Goal: Task Accomplishment & Management: Manage account settings

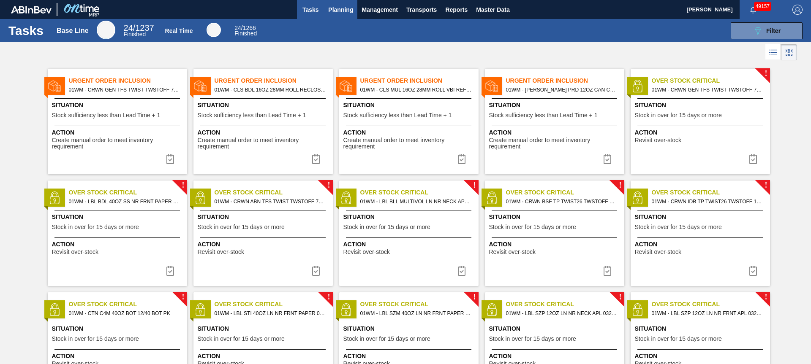
click at [340, 11] on span "Planning" at bounding box center [340, 10] width 25 height 10
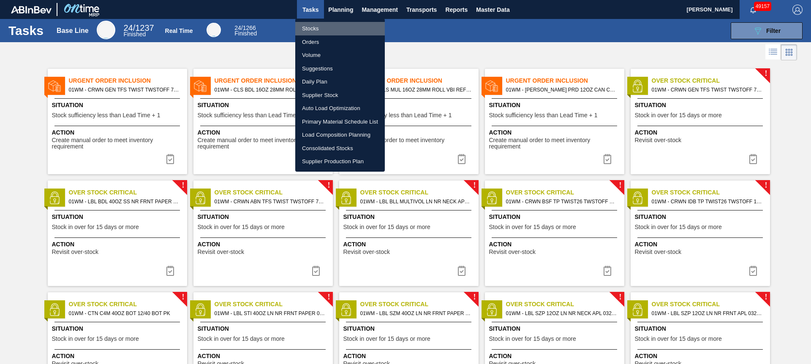
click at [327, 30] on li "Stocks" at bounding box center [339, 29] width 89 height 14
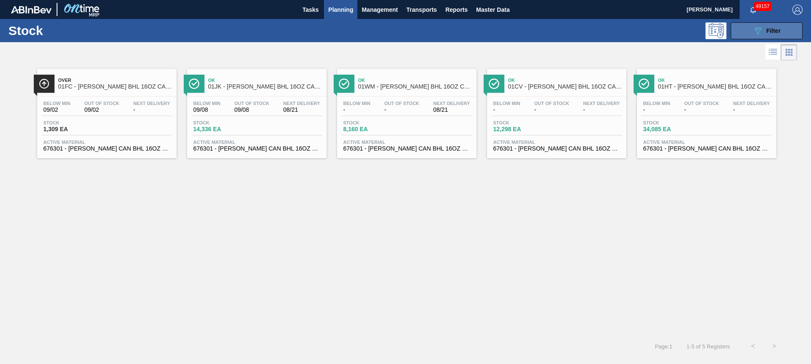
click at [780, 32] on span "Filter" at bounding box center [773, 30] width 14 height 7
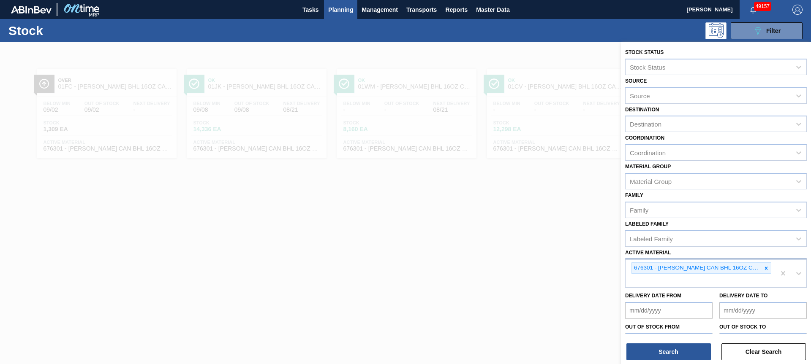
drag, startPoint x: 779, startPoint y: 273, endPoint x: 773, endPoint y: 274, distance: 6.4
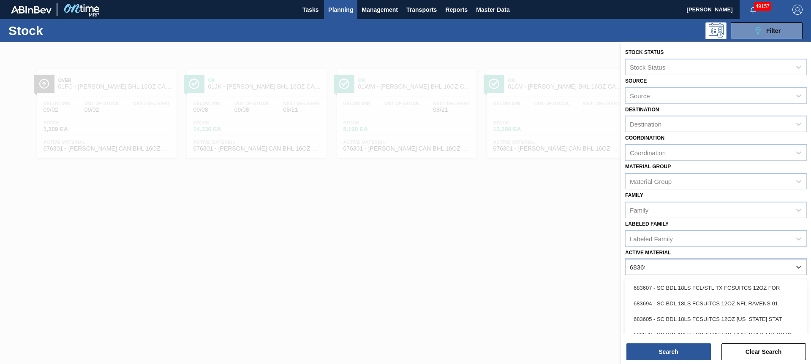
type Material "683692"
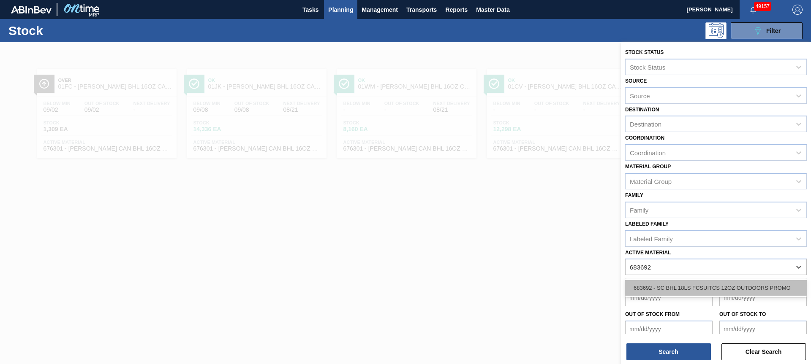
click at [778, 289] on div "683692 - SC BHL 18LS FCSUITCS 12OZ OUTDOORS PROMO" at bounding box center [716, 288] width 182 height 16
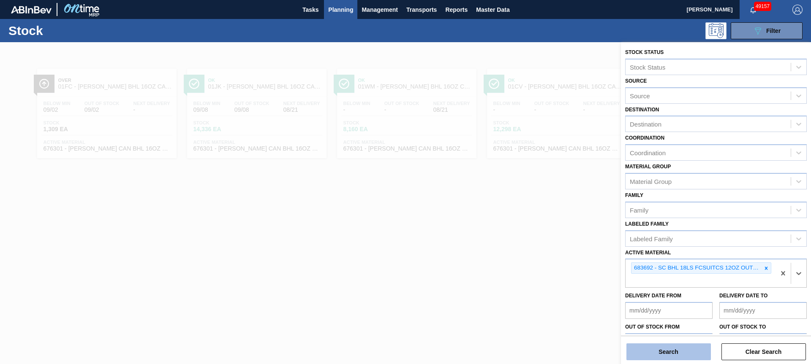
click at [675, 353] on button "Search" at bounding box center [668, 352] width 84 height 17
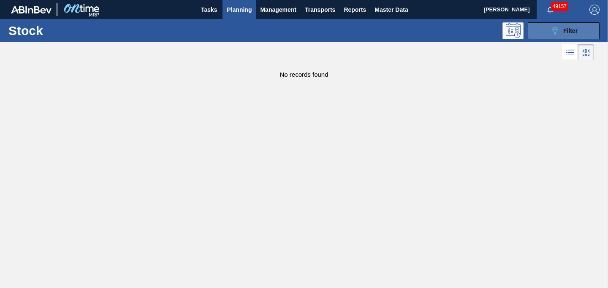
click at [571, 32] on span "Filter" at bounding box center [570, 30] width 14 height 7
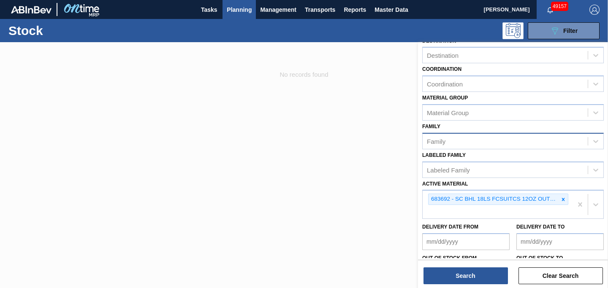
scroll to position [70, 0]
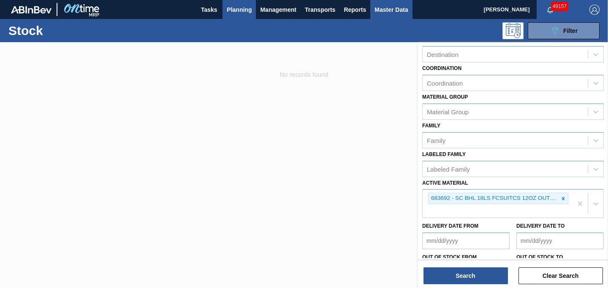
click at [398, 11] on span "Master Data" at bounding box center [390, 10] width 33 height 10
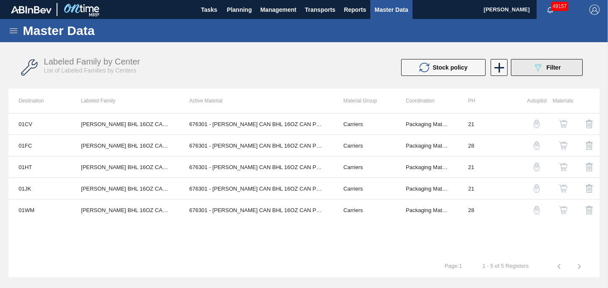
click at [536, 71] on icon "089F7B8B-B2A5-4AFE-B5C0-19BA573D28AC" at bounding box center [538, 67] width 10 height 10
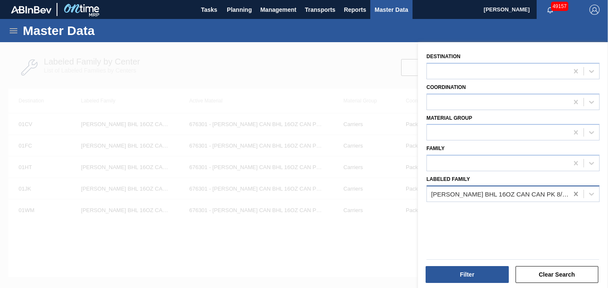
click at [574, 194] on icon at bounding box center [576, 194] width 4 height 4
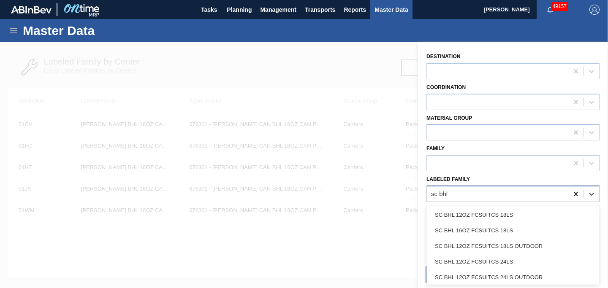
type Family "sc bhl"
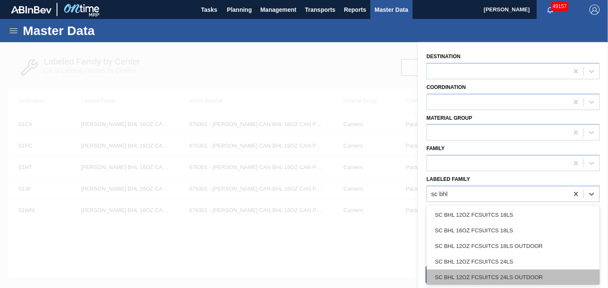
click at [515, 279] on div "SC BHL 12OZ FCSUITCS 24LS OUTDOOR" at bounding box center [512, 278] width 173 height 16
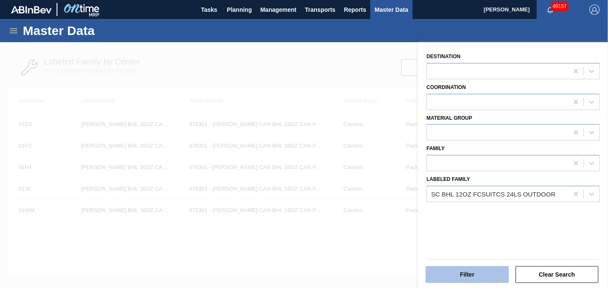
click at [464, 274] on button "Filter" at bounding box center [467, 274] width 83 height 17
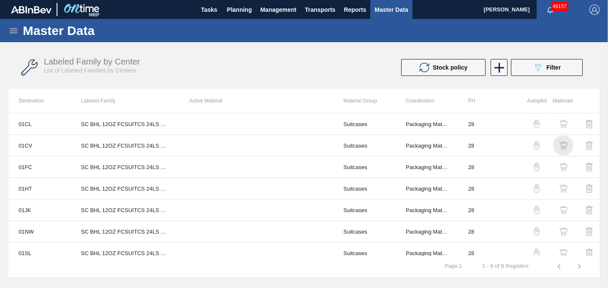
click at [562, 145] on img "button" at bounding box center [563, 145] width 8 height 8
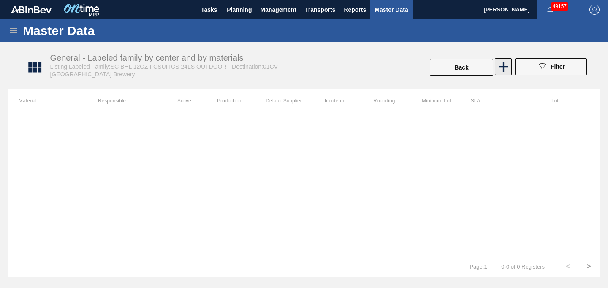
click at [503, 66] on icon at bounding box center [504, 67] width 10 height 10
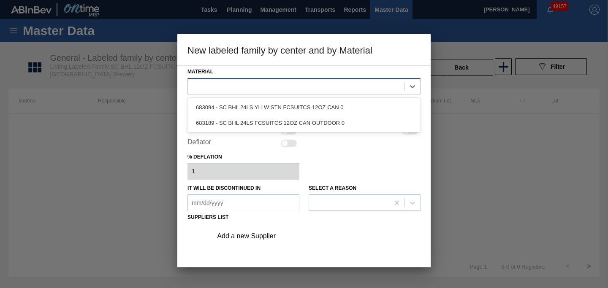
click at [236, 89] on div at bounding box center [296, 86] width 217 height 12
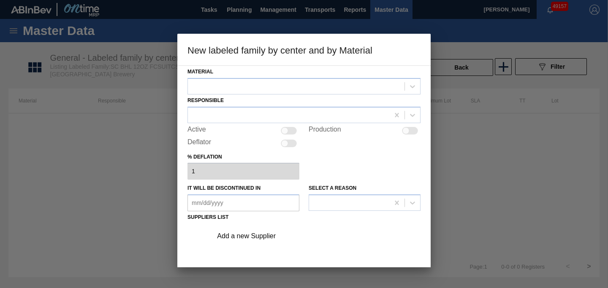
click at [143, 158] on div at bounding box center [304, 144] width 608 height 288
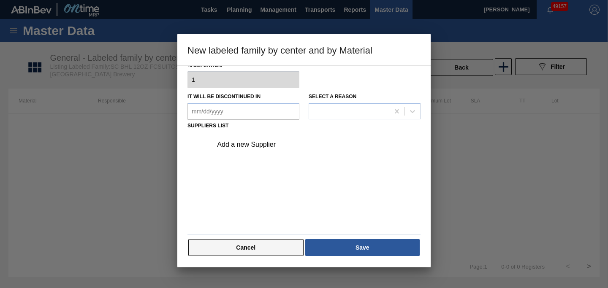
click at [250, 252] on button "Cancel" at bounding box center [245, 247] width 115 height 17
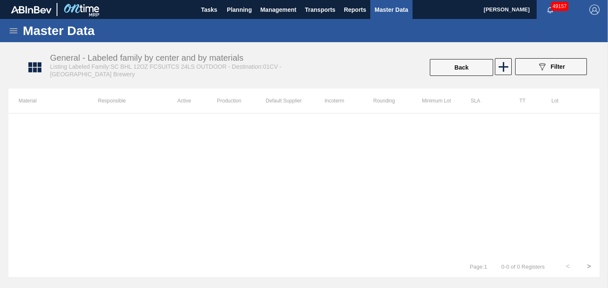
click at [12, 33] on icon at bounding box center [13, 31] width 10 height 10
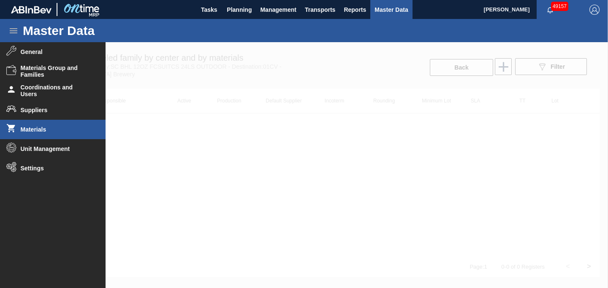
click at [33, 128] on span "Materials" at bounding box center [56, 129] width 70 height 7
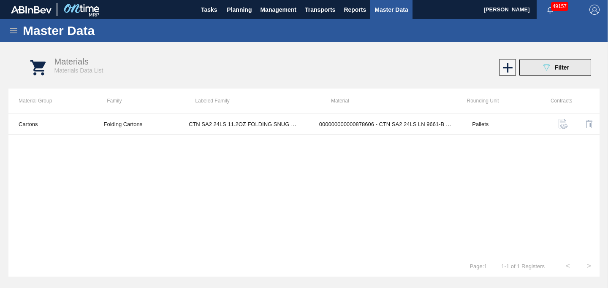
click at [545, 73] on button "089F7B8B-B2A5-4AFE-B5C0-19BA573D28AC Filter" at bounding box center [555, 67] width 72 height 17
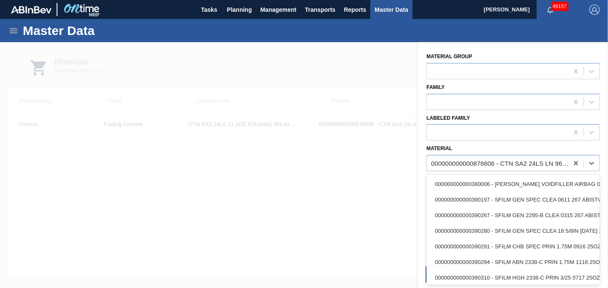
click at [486, 165] on div "000000000000878606 - CTN SA2 24LS LN 9661-B 11.2OZ FOLD 0324" at bounding box center [500, 163] width 138 height 7
click at [572, 163] on icon at bounding box center [576, 163] width 8 height 8
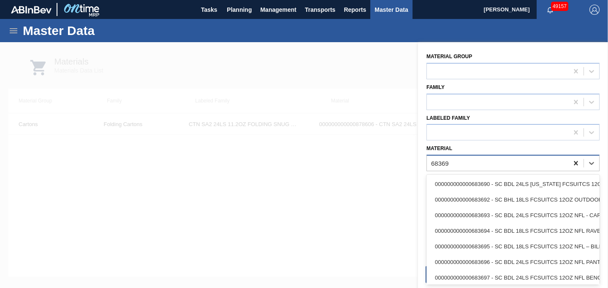
type input "683692"
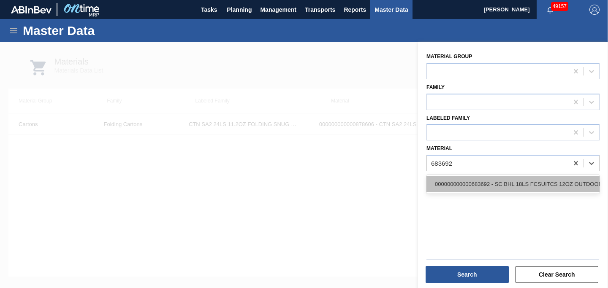
click at [564, 184] on div "000000000000683692 - SC BHL 18LS FCSUITCS 12OZ OUTDOORS PROMO" at bounding box center [512, 184] width 173 height 16
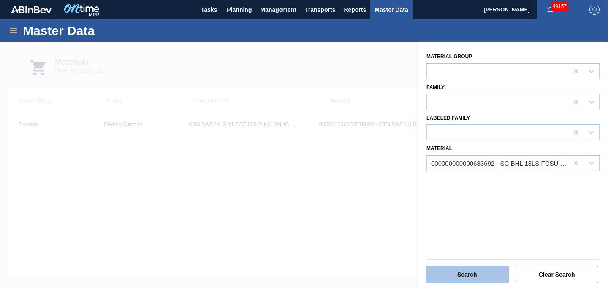
click at [475, 272] on button "Search" at bounding box center [467, 274] width 83 height 17
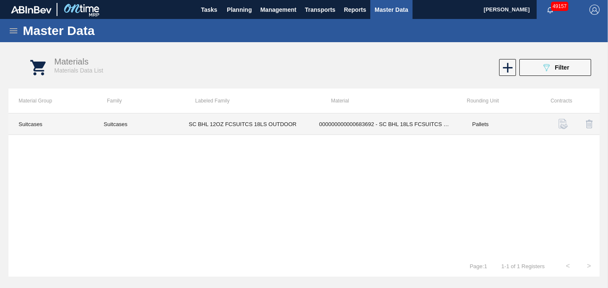
click at [357, 127] on td "000000000000683692 - SC BHL 18LS FCSUITCS 12OZ OUTDOORS PROMO" at bounding box center [385, 125] width 153 height 22
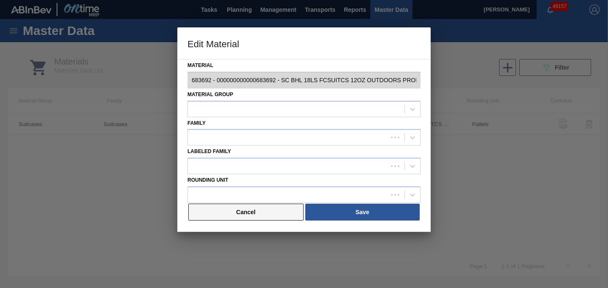
type input "683692 - 000000000000683692 - SC BHL 18LS FCSUITCS 12OZ OUTDOORS PROMO"
click at [265, 204] on button "Cancel" at bounding box center [245, 212] width 115 height 17
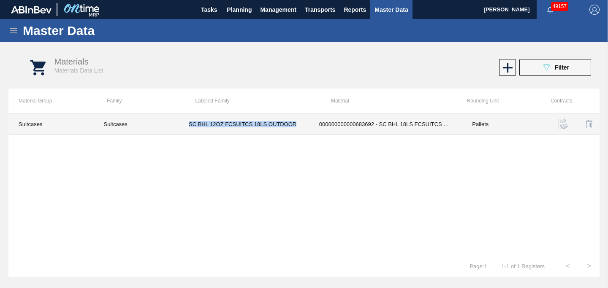
drag, startPoint x: 189, startPoint y: 125, endPoint x: 302, endPoint y: 128, distance: 113.2
click at [302, 128] on td "SC BHL 12OZ FCSUITCS 18LS OUTDOOR" at bounding box center [244, 125] width 130 height 22
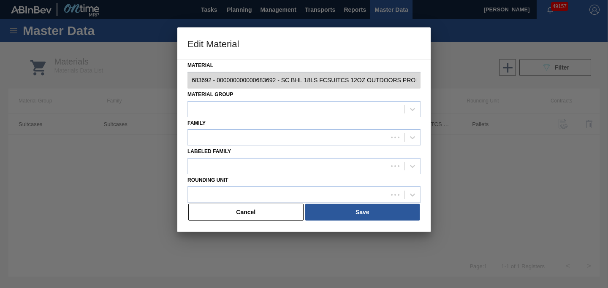
type input "683692 - 000000000000683692 - SC BHL 18LS FCSUITCS 12OZ OUTDOORS PROMO"
click at [250, 215] on button "Cancel" at bounding box center [245, 212] width 115 height 17
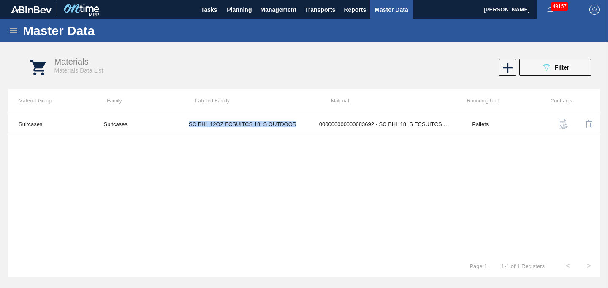
copy td "SC BHL 12OZ FCSUITCS 18LS OUTDOOR"
click at [388, 8] on span "Master Data" at bounding box center [390, 10] width 33 height 10
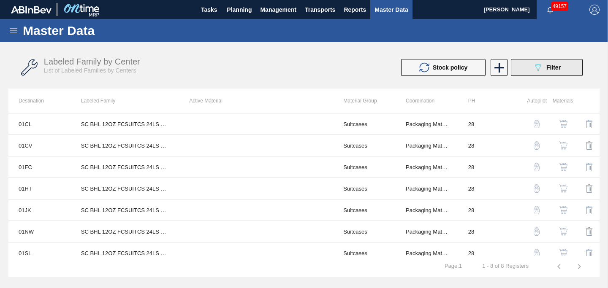
click at [551, 67] on span "Filter" at bounding box center [553, 67] width 14 height 7
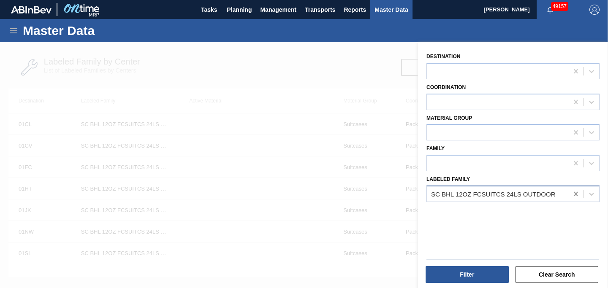
click at [575, 197] on icon at bounding box center [576, 194] width 8 height 8
paste Family "SC BHL 12OZ FCSUITCS 18LS OUTDOOR"
type Family "SC BHL 12OZ FCSUITCS 18LS OUTDOOR"
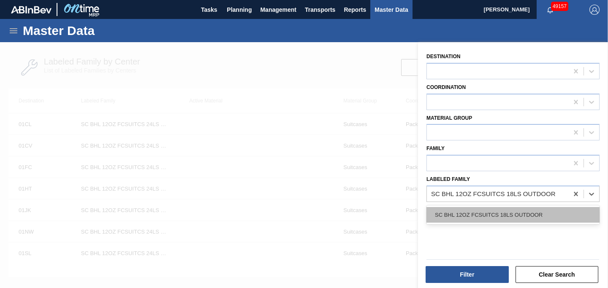
click at [544, 209] on div "SC BHL 12OZ FCSUITCS 18LS OUTDOOR" at bounding box center [512, 215] width 173 height 16
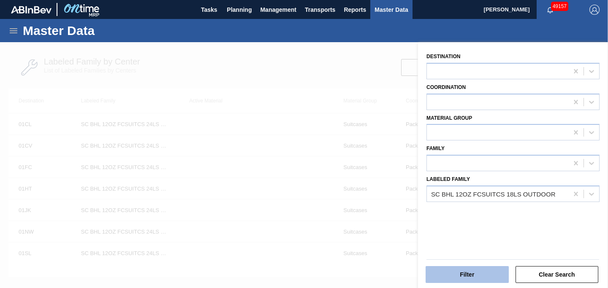
click at [470, 278] on button "Filter" at bounding box center [467, 274] width 83 height 17
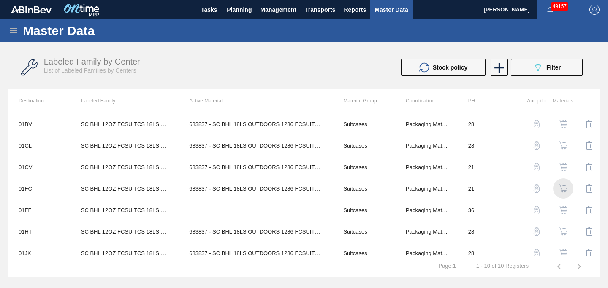
click at [562, 191] on img "button" at bounding box center [563, 188] width 8 height 8
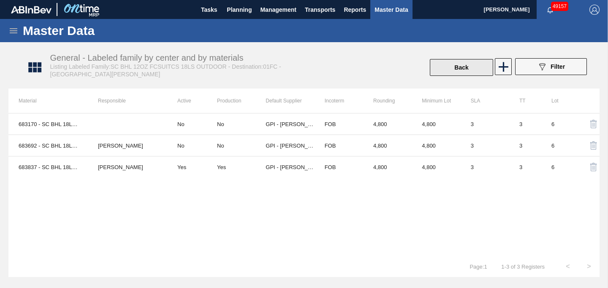
click at [475, 62] on button "Back" at bounding box center [461, 67] width 63 height 17
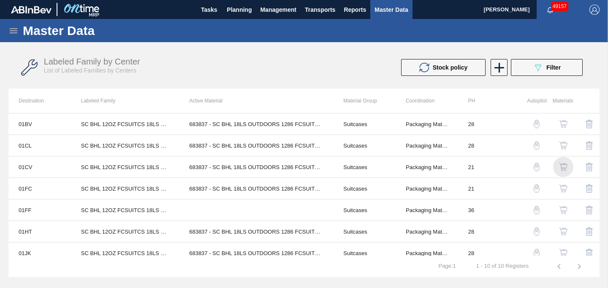
click at [562, 170] on img "button" at bounding box center [563, 167] width 8 height 8
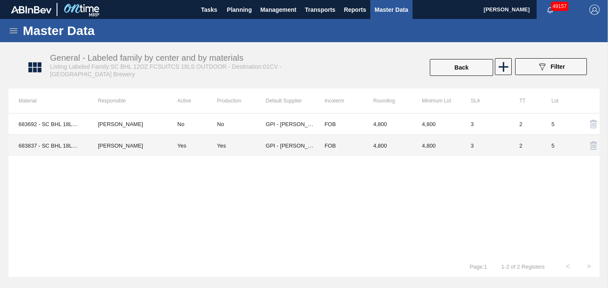
click at [538, 150] on td "2" at bounding box center [525, 146] width 32 height 22
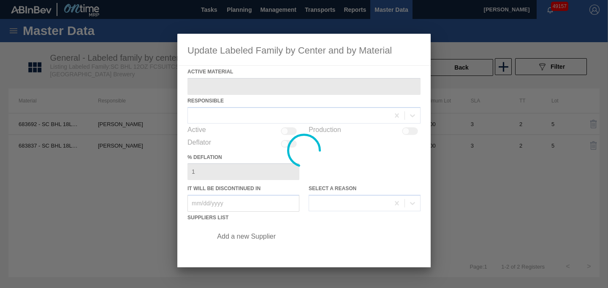
type Material "683837 - SC BHL 18LS OUTDOORS 1286 FCSUITCS 12OZ"
checkbox input "true"
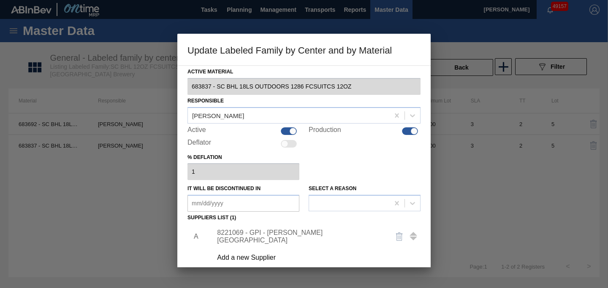
click at [408, 133] on div at bounding box center [410, 131] width 16 height 8
checkbox input "false"
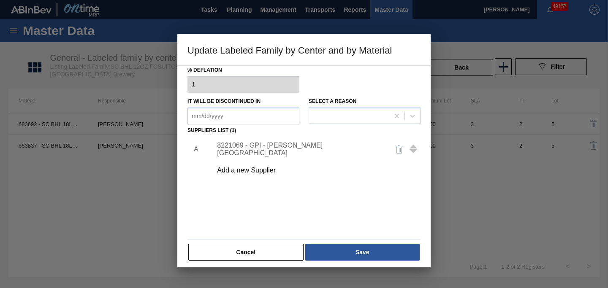
scroll to position [92, 0]
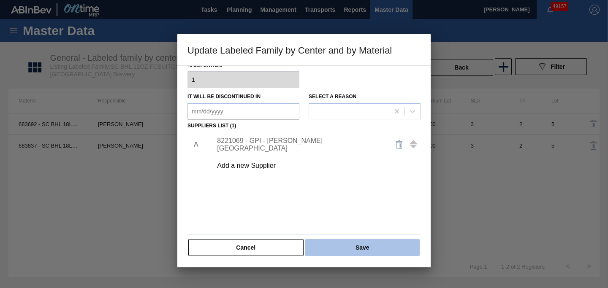
click at [361, 246] on button "Save" at bounding box center [362, 247] width 114 height 17
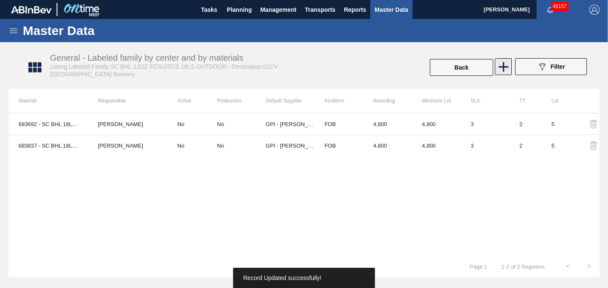
click at [505, 69] on icon at bounding box center [503, 67] width 16 height 16
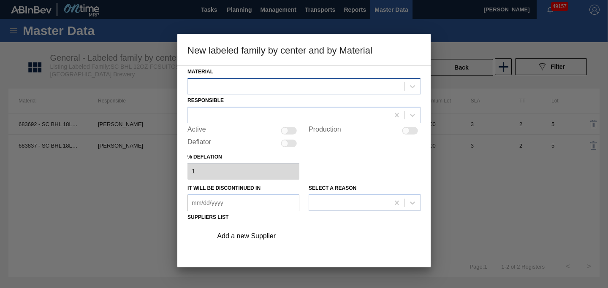
click at [225, 82] on div at bounding box center [296, 86] width 217 height 12
type input "h"
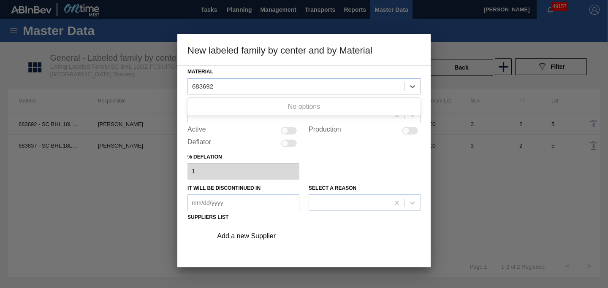
type input "683692"
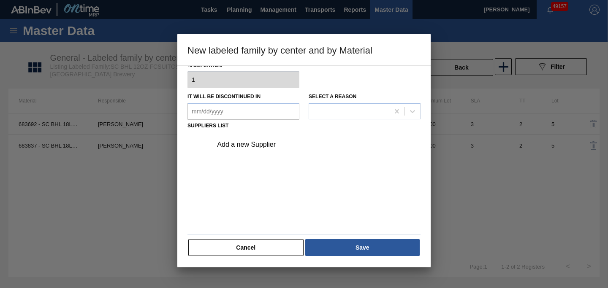
scroll to position [0, 0]
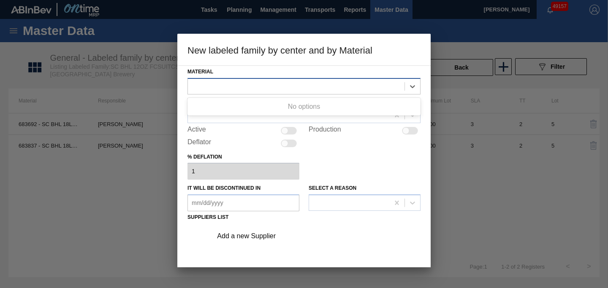
click at [280, 87] on div at bounding box center [296, 86] width 217 height 12
click at [282, 85] on div at bounding box center [296, 86] width 217 height 12
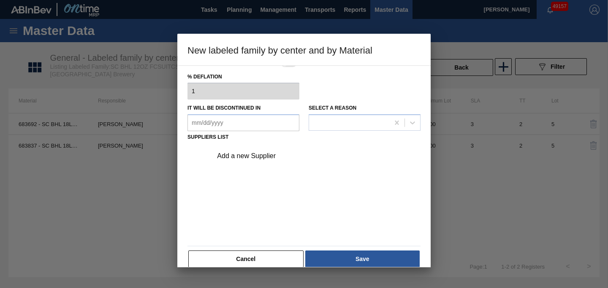
scroll to position [92, 0]
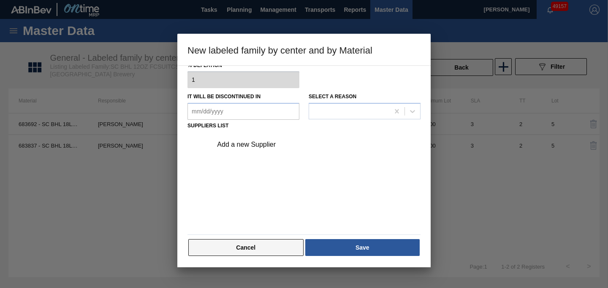
click at [249, 255] on button "Cancel" at bounding box center [245, 247] width 115 height 17
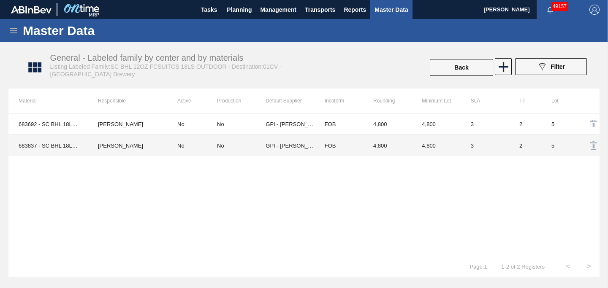
click at [520, 147] on td "2" at bounding box center [525, 146] width 32 height 22
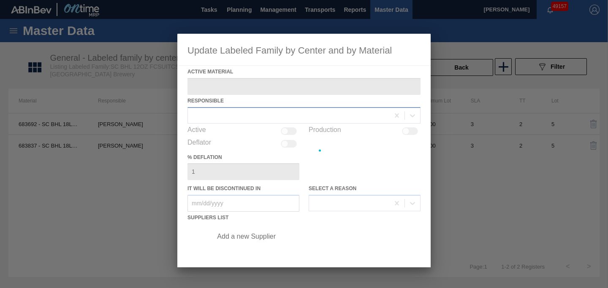
type Material "683837 - SC BHL 18LS OUTDOORS 1286 FCSUITCS 12OZ"
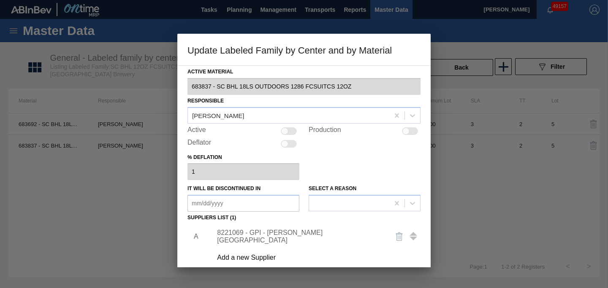
click at [284, 128] on div at bounding box center [284, 130] width 7 height 7
checkbox input "true"
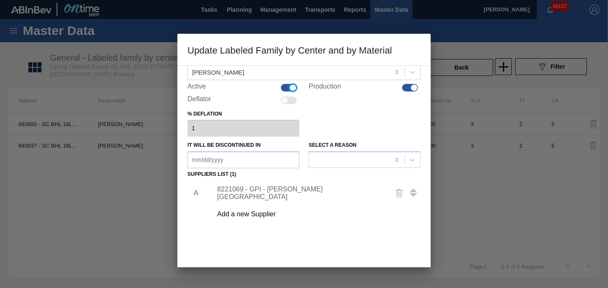
scroll to position [92, 0]
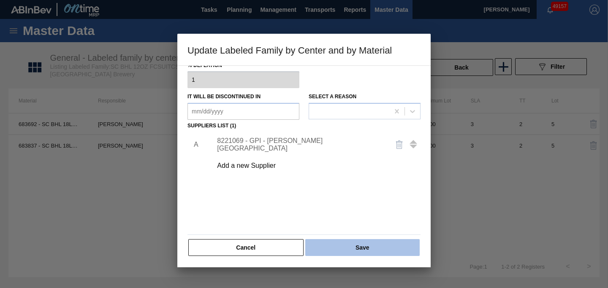
click at [333, 246] on button "Save" at bounding box center [362, 247] width 114 height 17
